Goal: Task Accomplishment & Management: Use online tool/utility

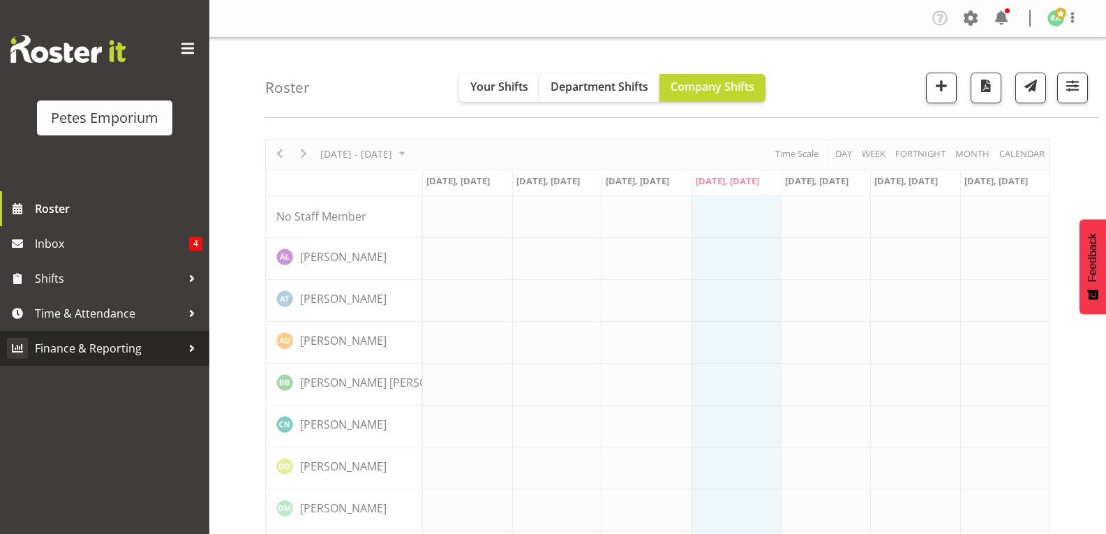
click at [125, 331] on link "Finance & Reporting" at bounding box center [104, 348] width 209 height 35
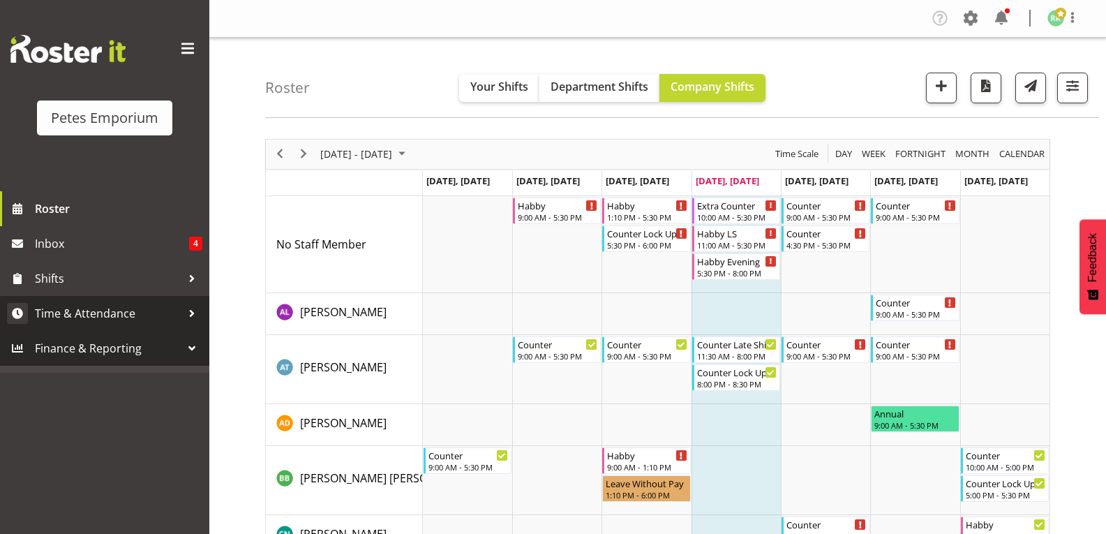
click at [124, 314] on span "Time & Attendance" at bounding box center [108, 313] width 147 height 21
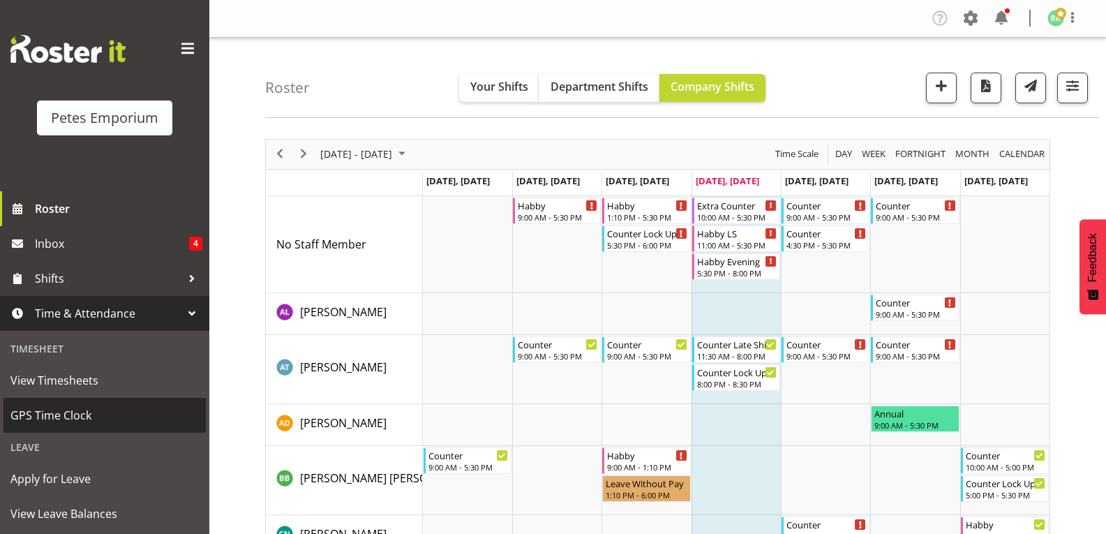
click at [79, 419] on span "GPS Time Clock" at bounding box center [104, 415] width 188 height 21
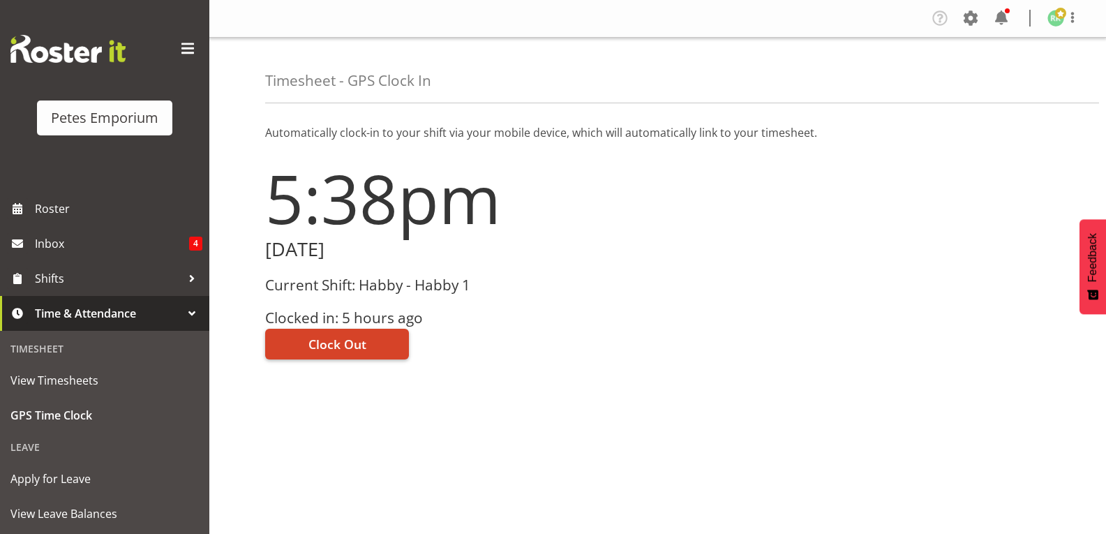
click at [333, 348] on span "Clock Out" at bounding box center [337, 344] width 58 height 18
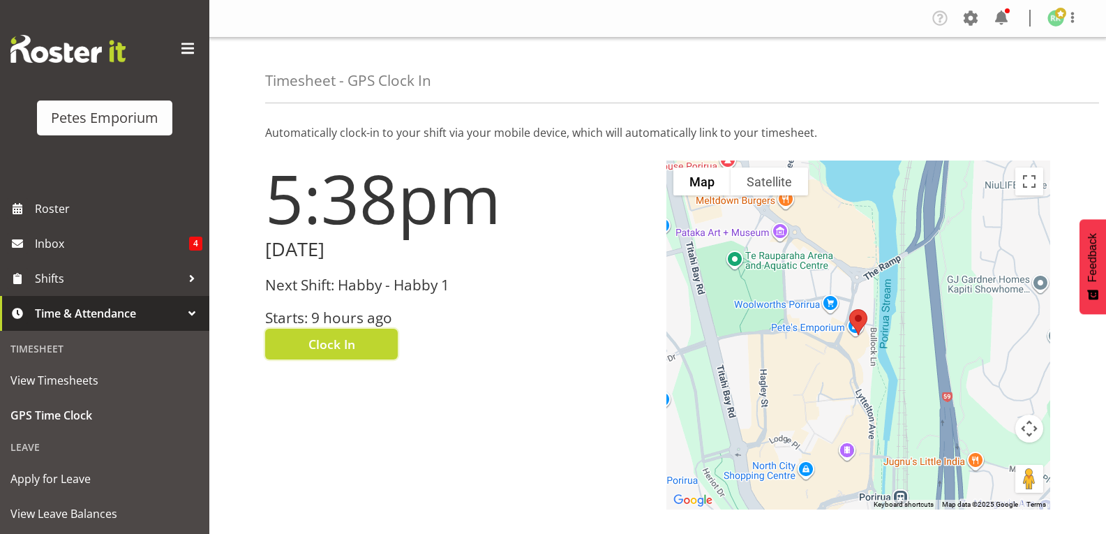
click at [1061, 12] on span at bounding box center [1060, 13] width 11 height 11
click at [1022, 70] on link "Log Out" at bounding box center [1014, 73] width 134 height 25
